Goal: Find specific page/section

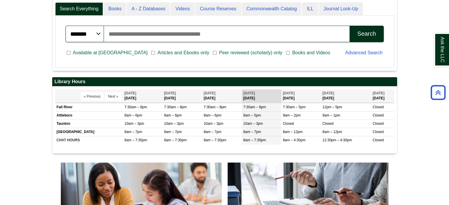
scroll to position [164, 0]
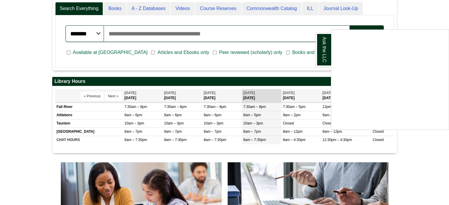
click at [256, 114] on div "Ask the LLC" at bounding box center [224, 102] width 449 height 205
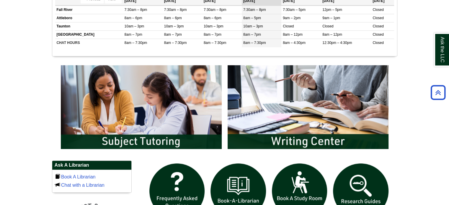
scroll to position [260, 0]
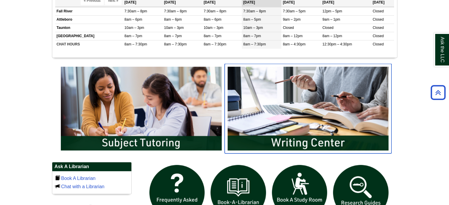
click at [290, 129] on img "slideshow" at bounding box center [308, 109] width 167 height 90
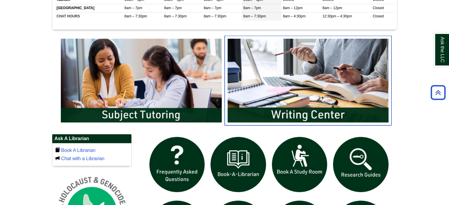
scroll to position [287, 0]
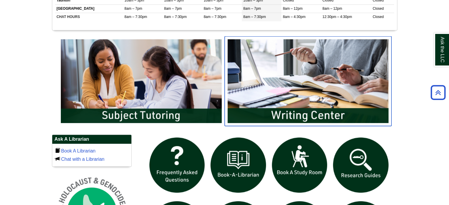
click at [309, 87] on img "slideshow" at bounding box center [308, 81] width 167 height 90
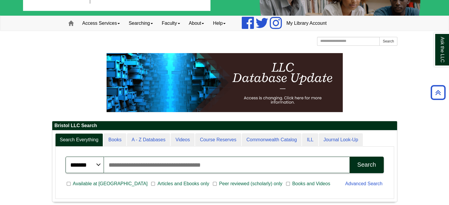
scroll to position [0, 0]
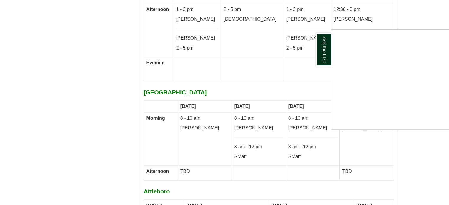
scroll to position [3320, 0]
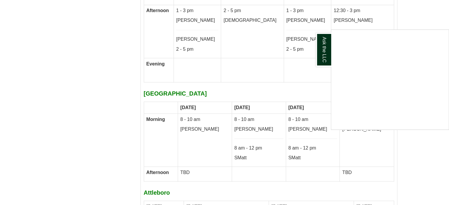
click at [427, 146] on div "Ask the LLC" at bounding box center [224, 102] width 449 height 205
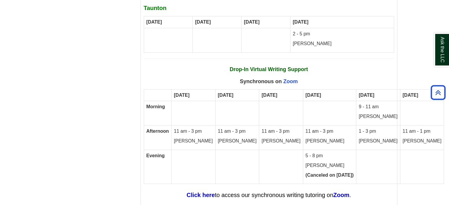
scroll to position [3567, 0]
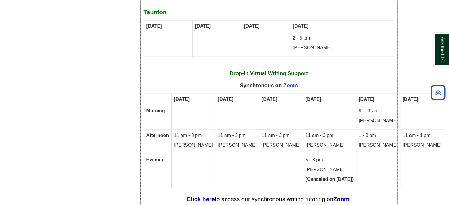
click at [306, 132] on p "11 am - 3 pm" at bounding box center [330, 135] width 48 height 7
click at [199, 196] on strong "Click here" at bounding box center [201, 199] width 28 height 6
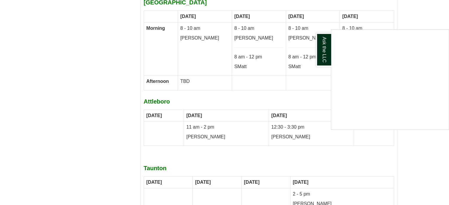
scroll to position [3411, 0]
click at [417, 143] on div "Ask the LLC" at bounding box center [224, 102] width 449 height 205
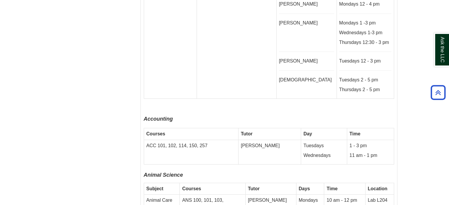
scroll to position [1546, 0]
